Goal: Information Seeking & Learning: Check status

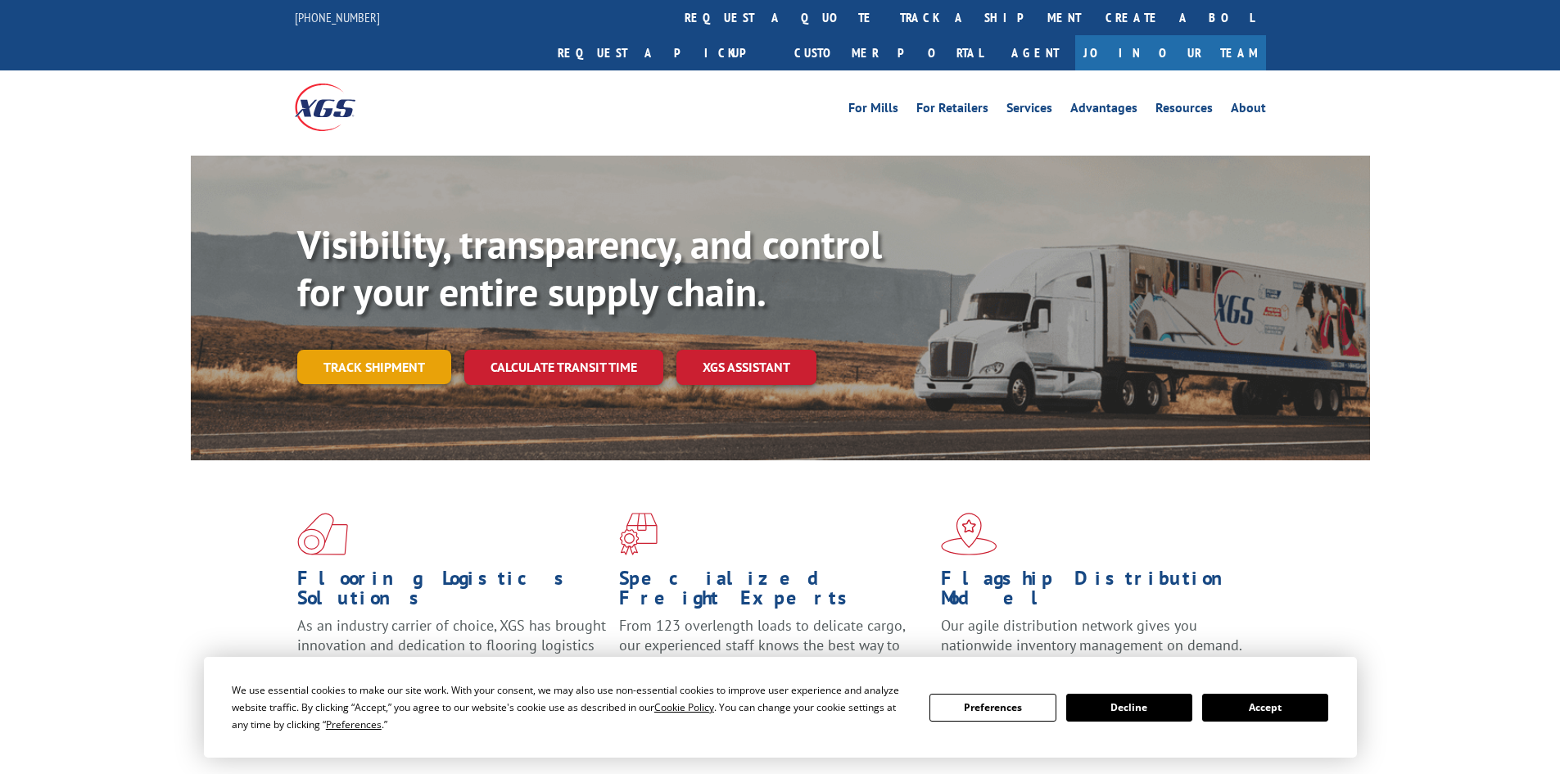
click at [333, 363] on div "Visibility, transparency, and control for your entire supply chain. Track shipm…" at bounding box center [833, 335] width 1073 height 228
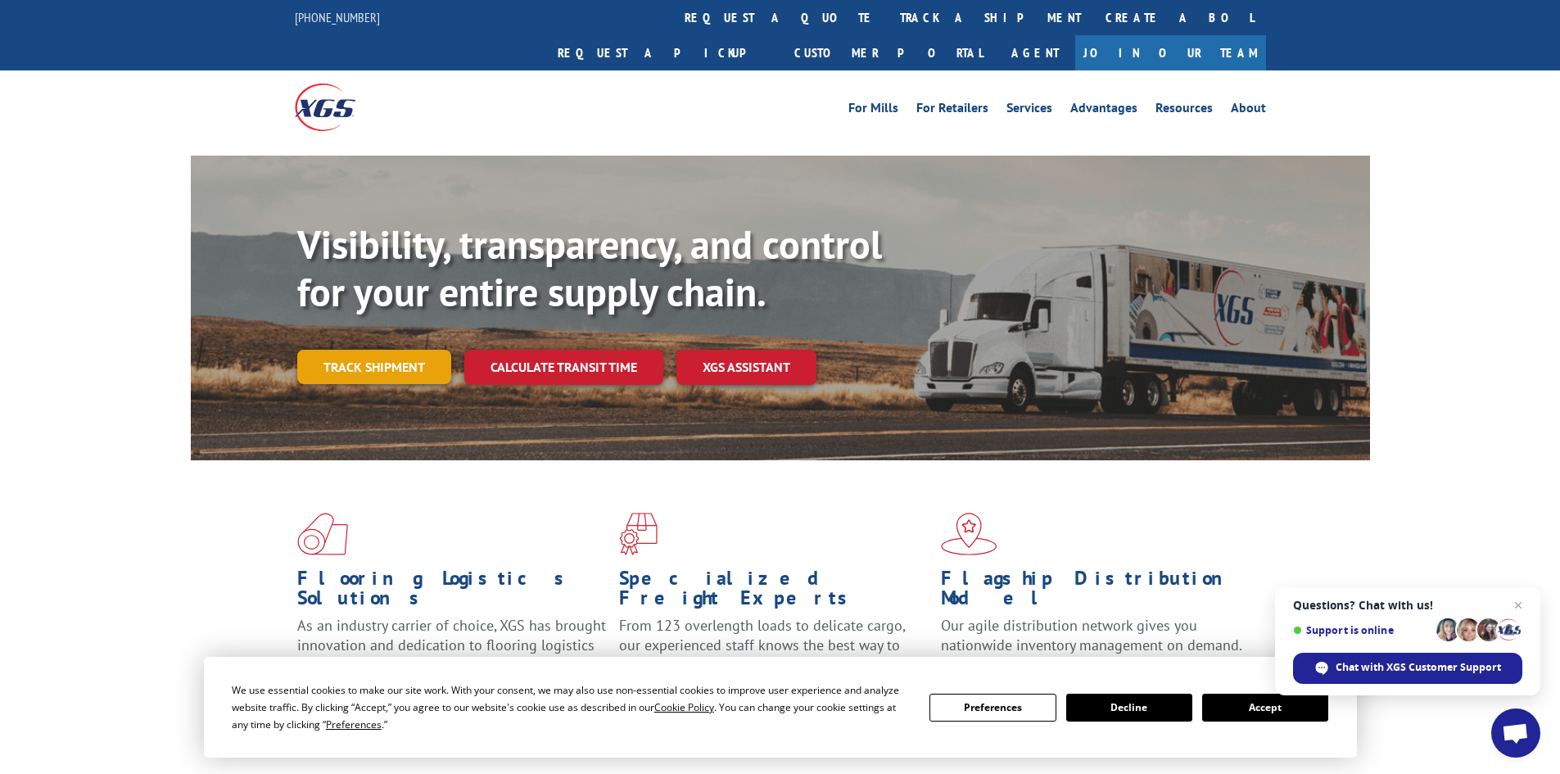
click at [397, 350] on link "Track shipment" at bounding box center [374, 367] width 154 height 34
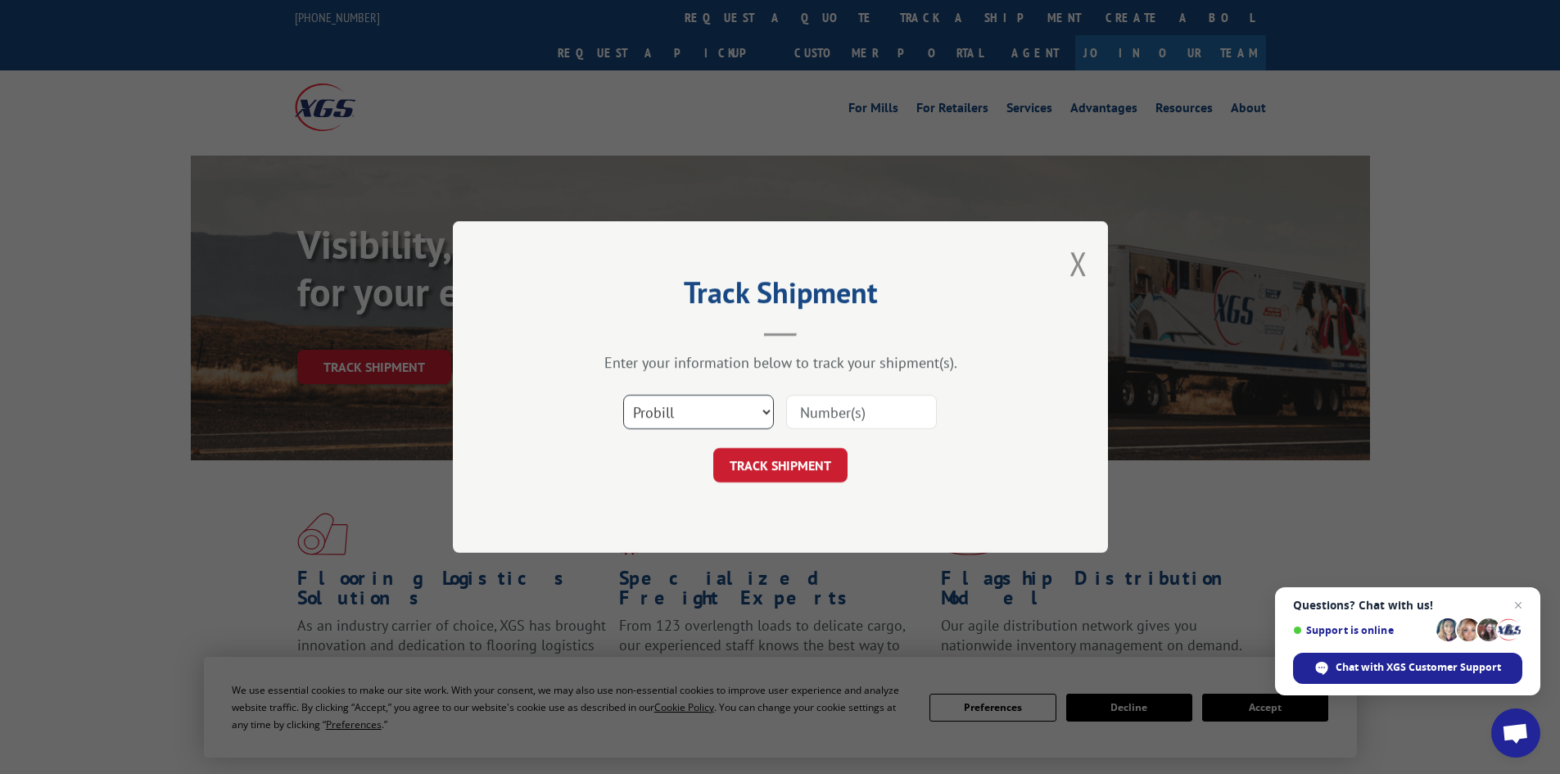
click at [725, 418] on select "Select category... Probill BOL PO" at bounding box center [698, 412] width 151 height 34
select select "po"
click at [623, 395] on select "Select category... Probill BOL PO" at bounding box center [698, 412] width 151 height 34
click at [837, 428] on input at bounding box center [861, 412] width 151 height 34
paste input "83507221"
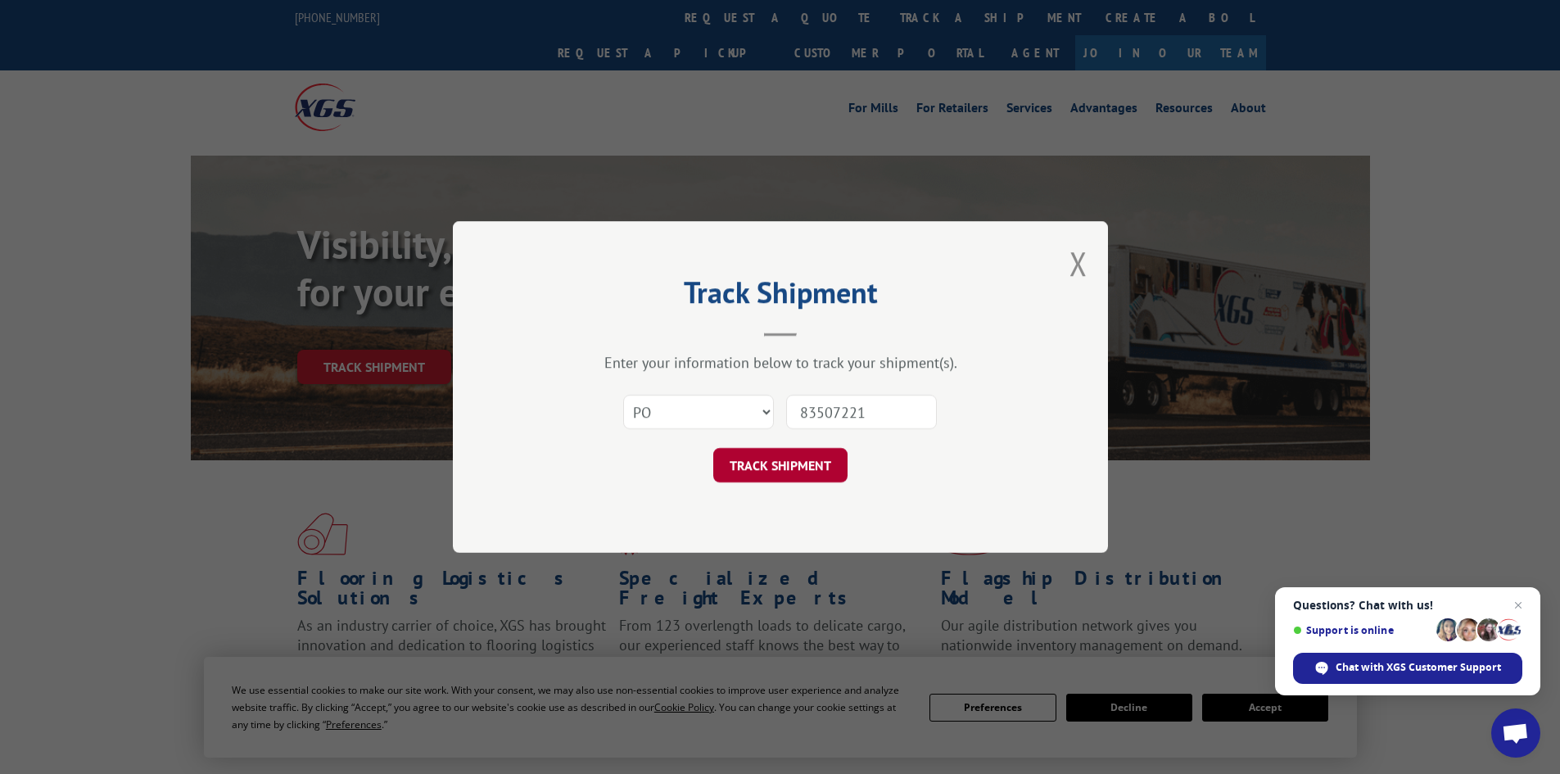
type input "83507221"
click at [820, 463] on button "TRACK SHIPMENT" at bounding box center [780, 465] width 134 height 34
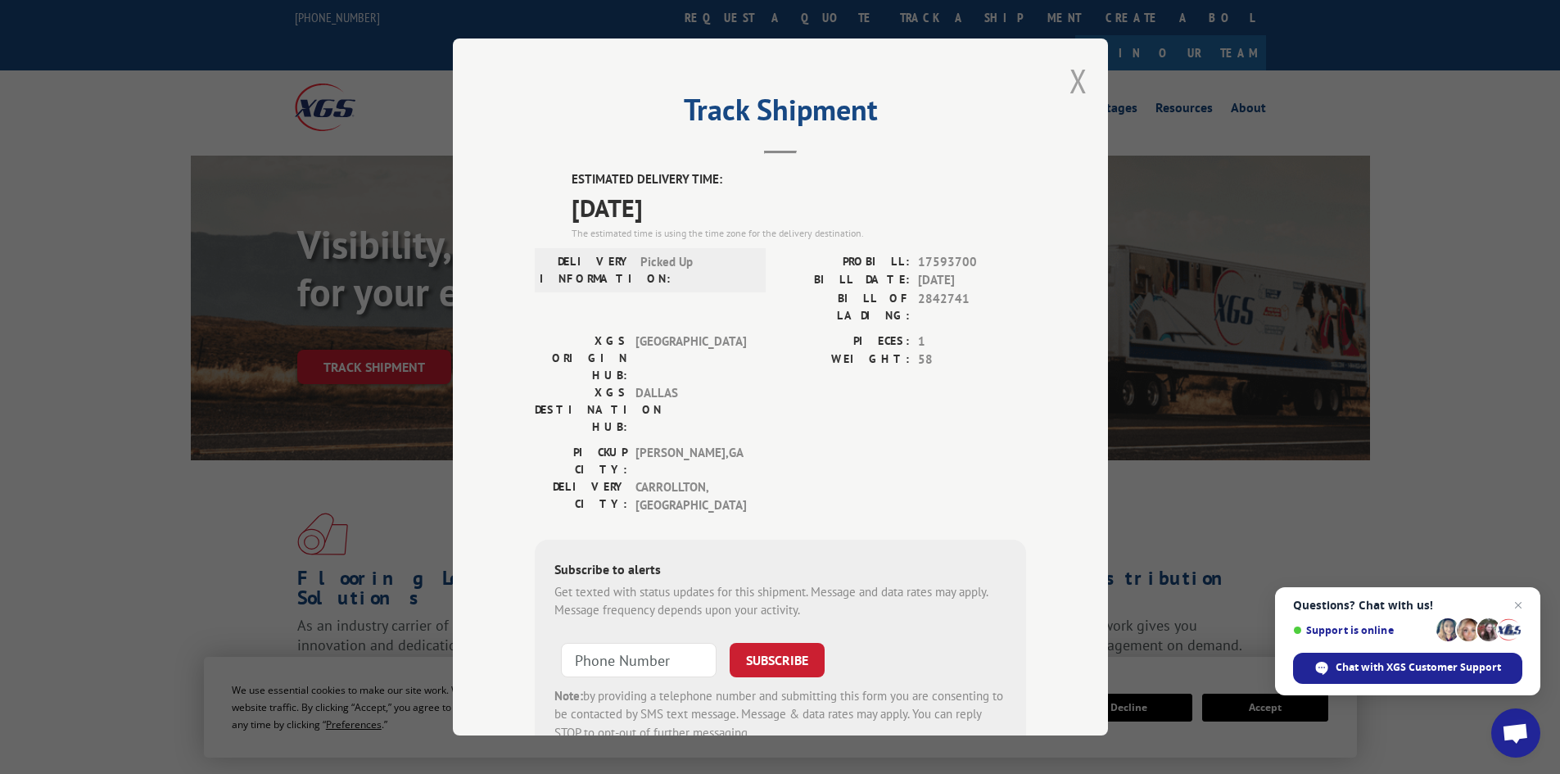
click at [1069, 72] on button "Close modal" at bounding box center [1078, 80] width 18 height 43
